Goal: Task Accomplishment & Management: Use online tool/utility

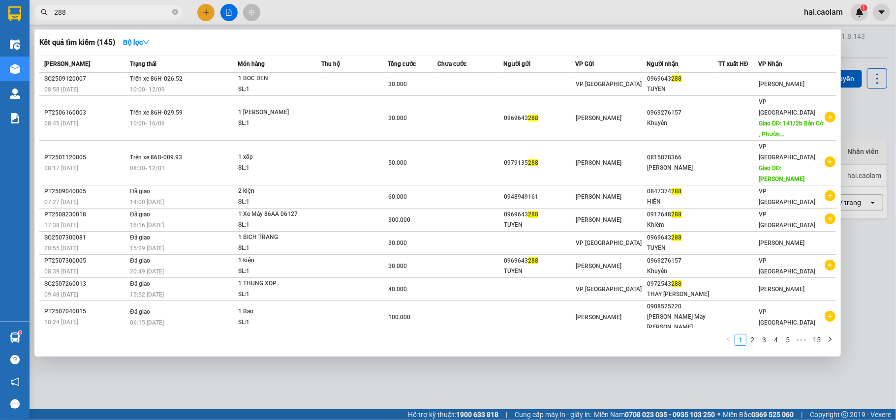
click at [141, 12] on input "288" at bounding box center [112, 12] width 116 height 11
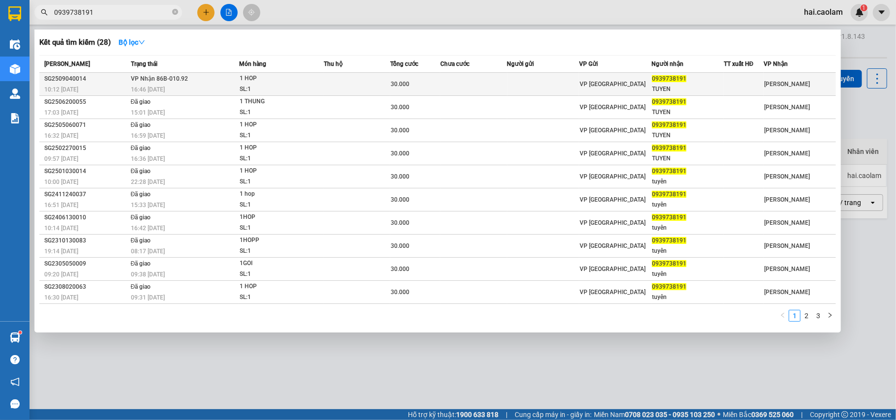
type input "0939738191"
click at [476, 83] on td at bounding box center [473, 84] width 66 height 23
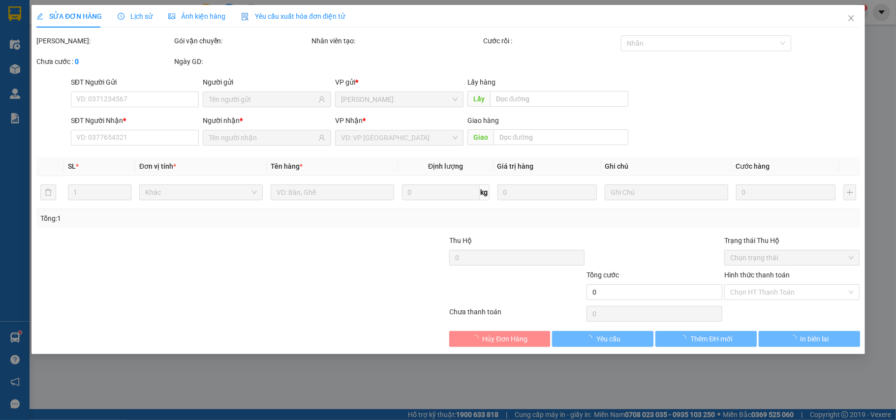
type input "0939738191"
type input "TUYEN"
type input "30.000"
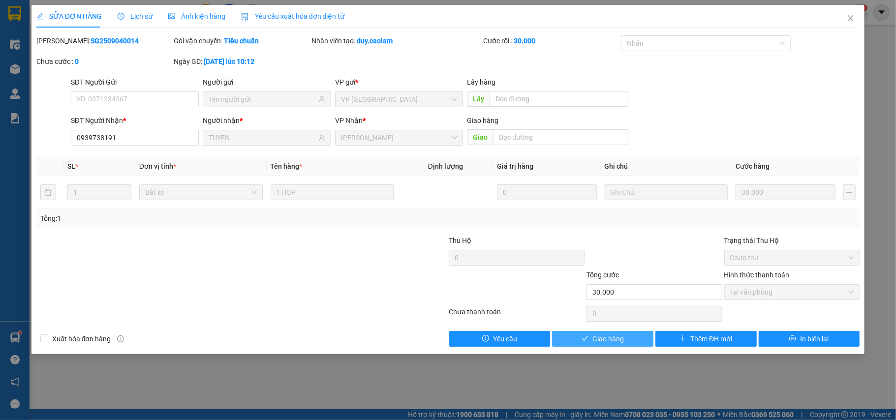
click at [611, 344] on span "Giao hàng" at bounding box center [608, 339] width 31 height 11
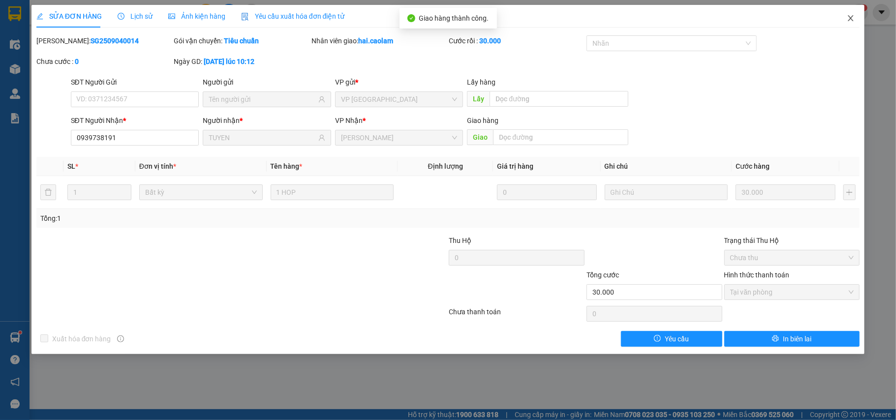
click at [847, 16] on span "Close" at bounding box center [851, 19] width 28 height 28
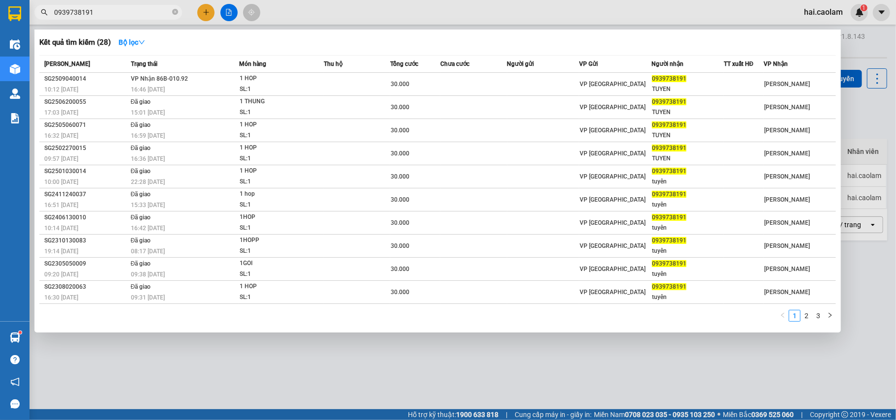
click at [144, 14] on input "0939738191" at bounding box center [112, 12] width 116 height 11
type input "0903135857"
